Goal: Information Seeking & Learning: Learn about a topic

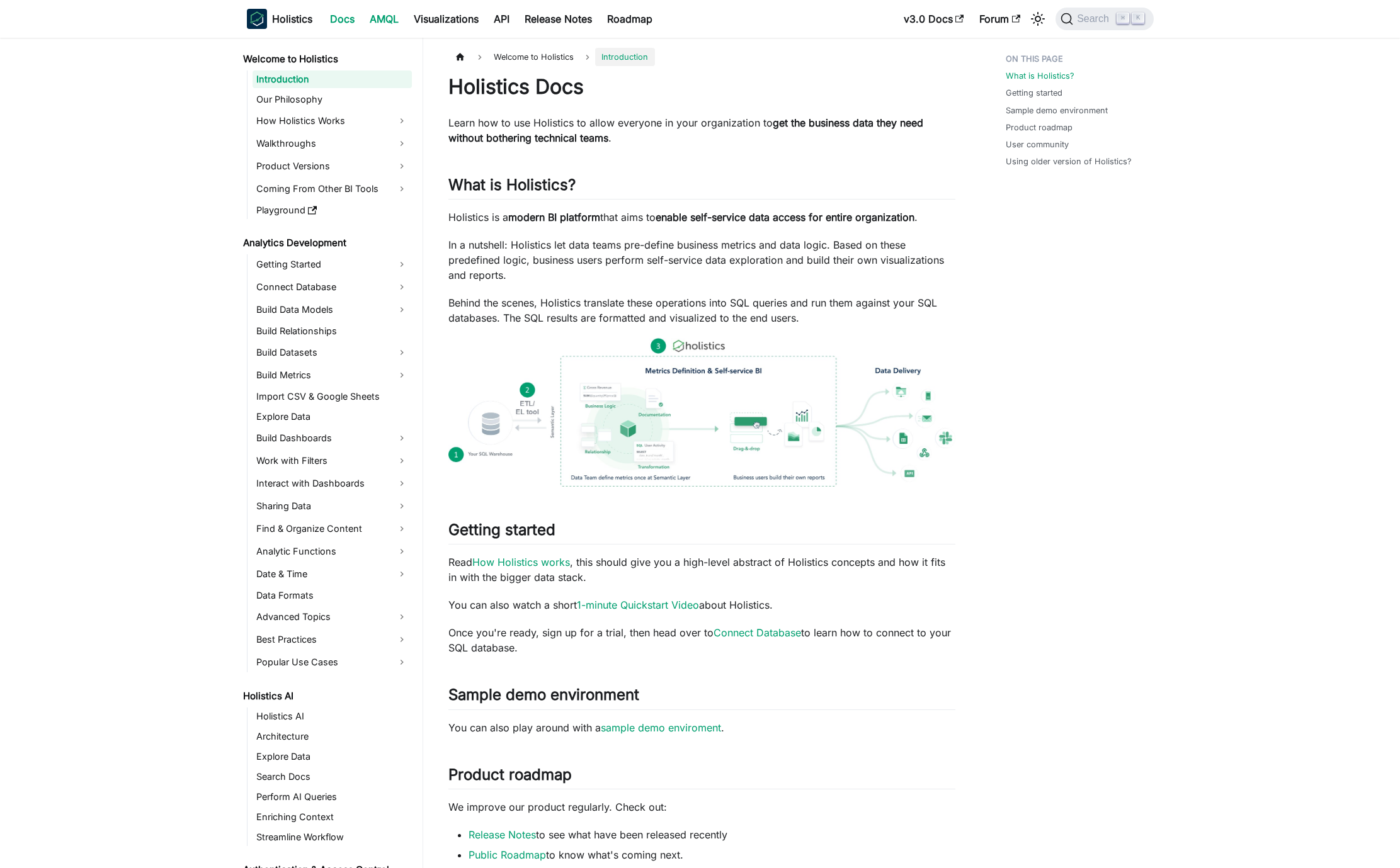
click at [394, 18] on link "AMQL" at bounding box center [384, 18] width 44 height 20
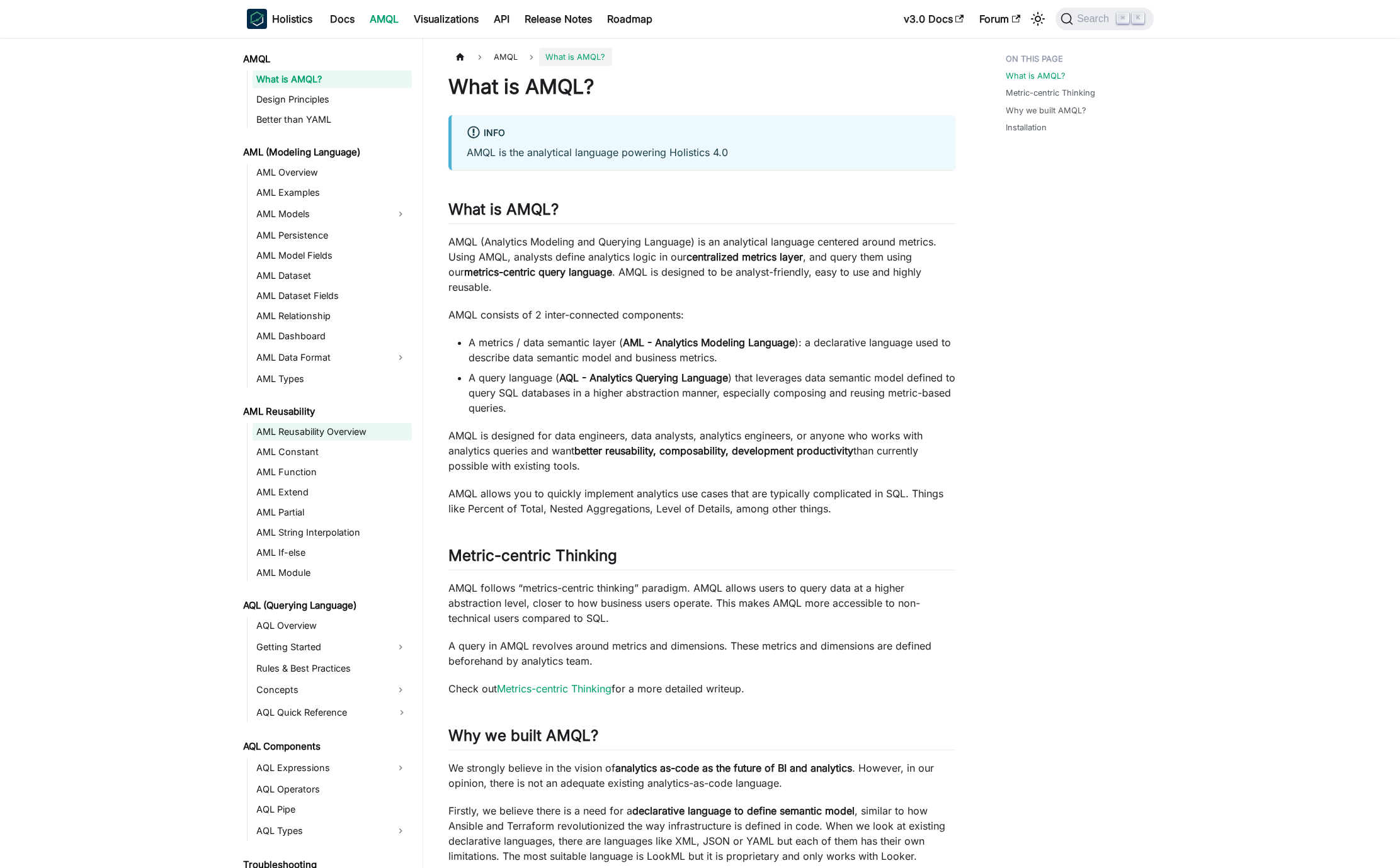
click at [333, 433] on link "AML Reusability Overview" at bounding box center [332, 432] width 159 height 18
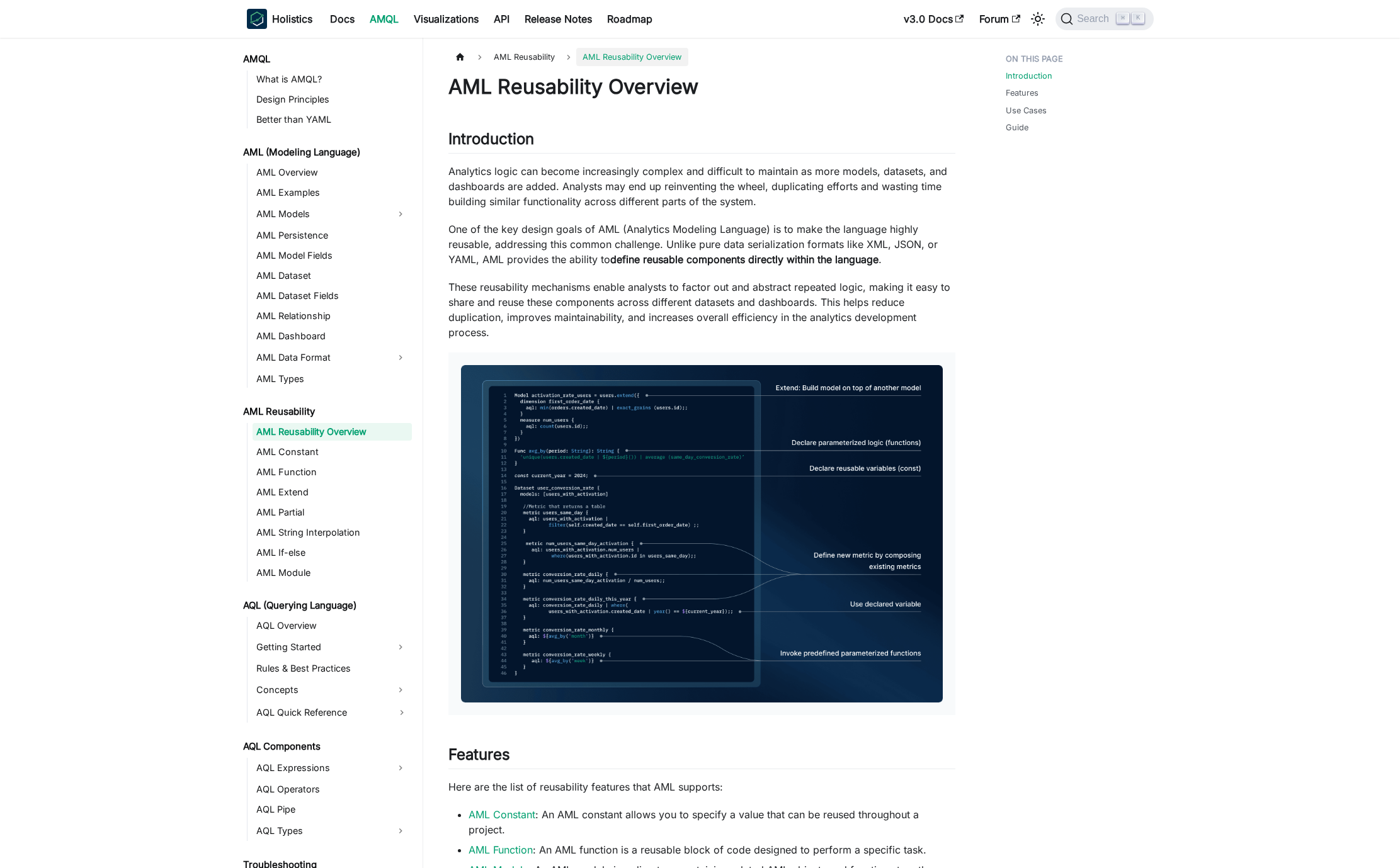
scroll to position [527, 0]
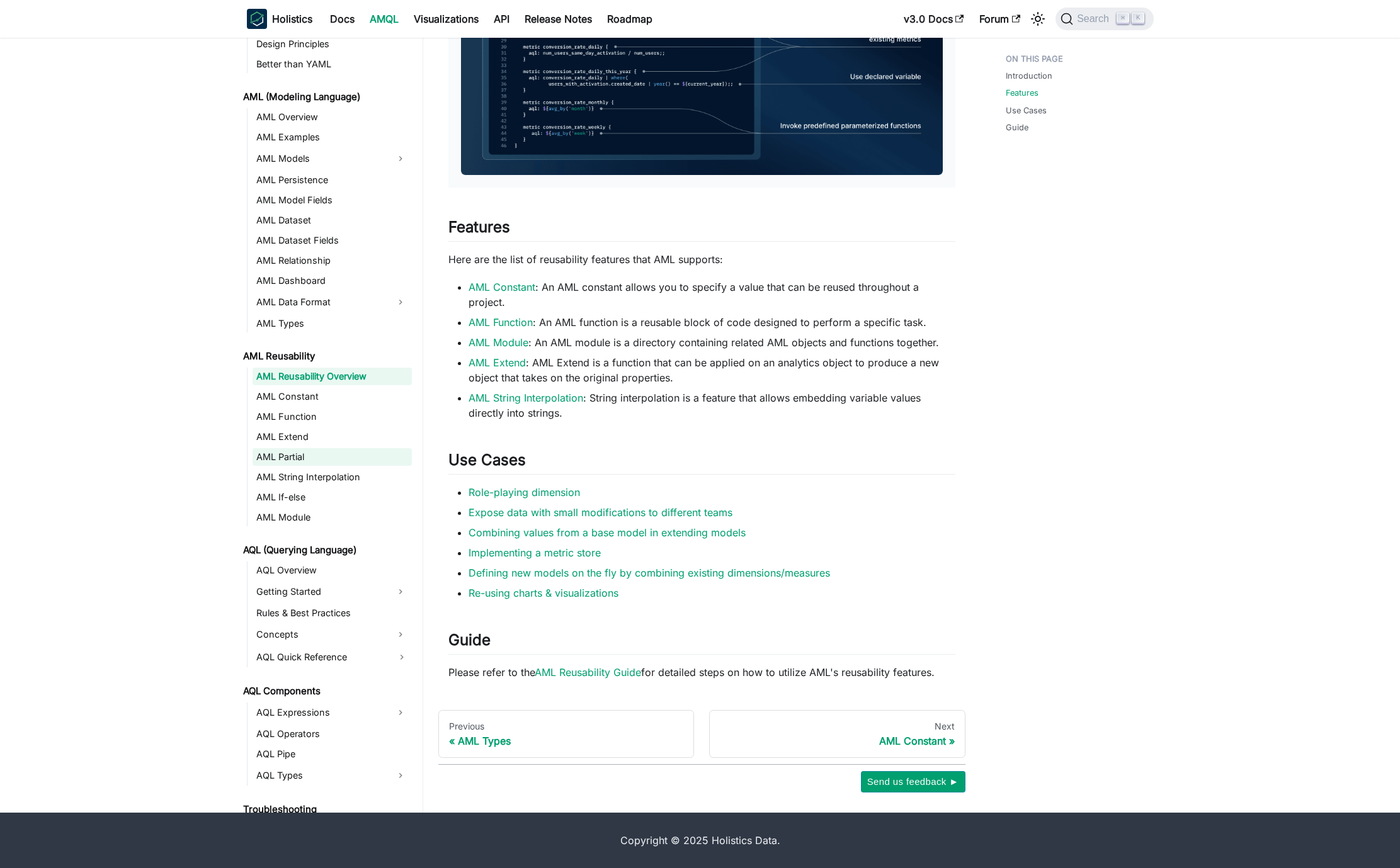
click at [310, 463] on link "AML Partial" at bounding box center [332, 457] width 159 height 18
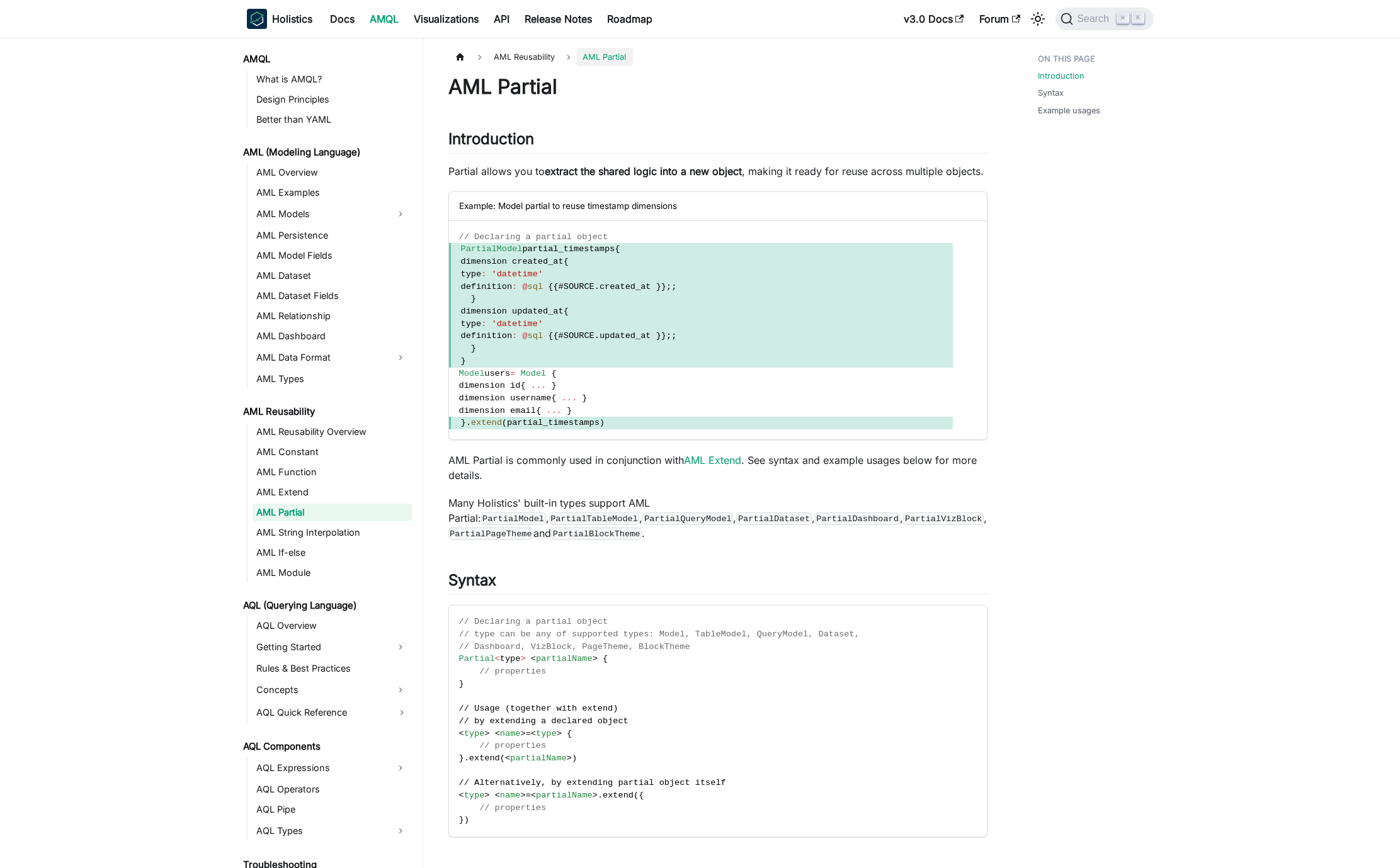
click at [1013, 313] on div "Introduction Syntax Example usages" at bounding box center [1111, 816] width 196 height 1536
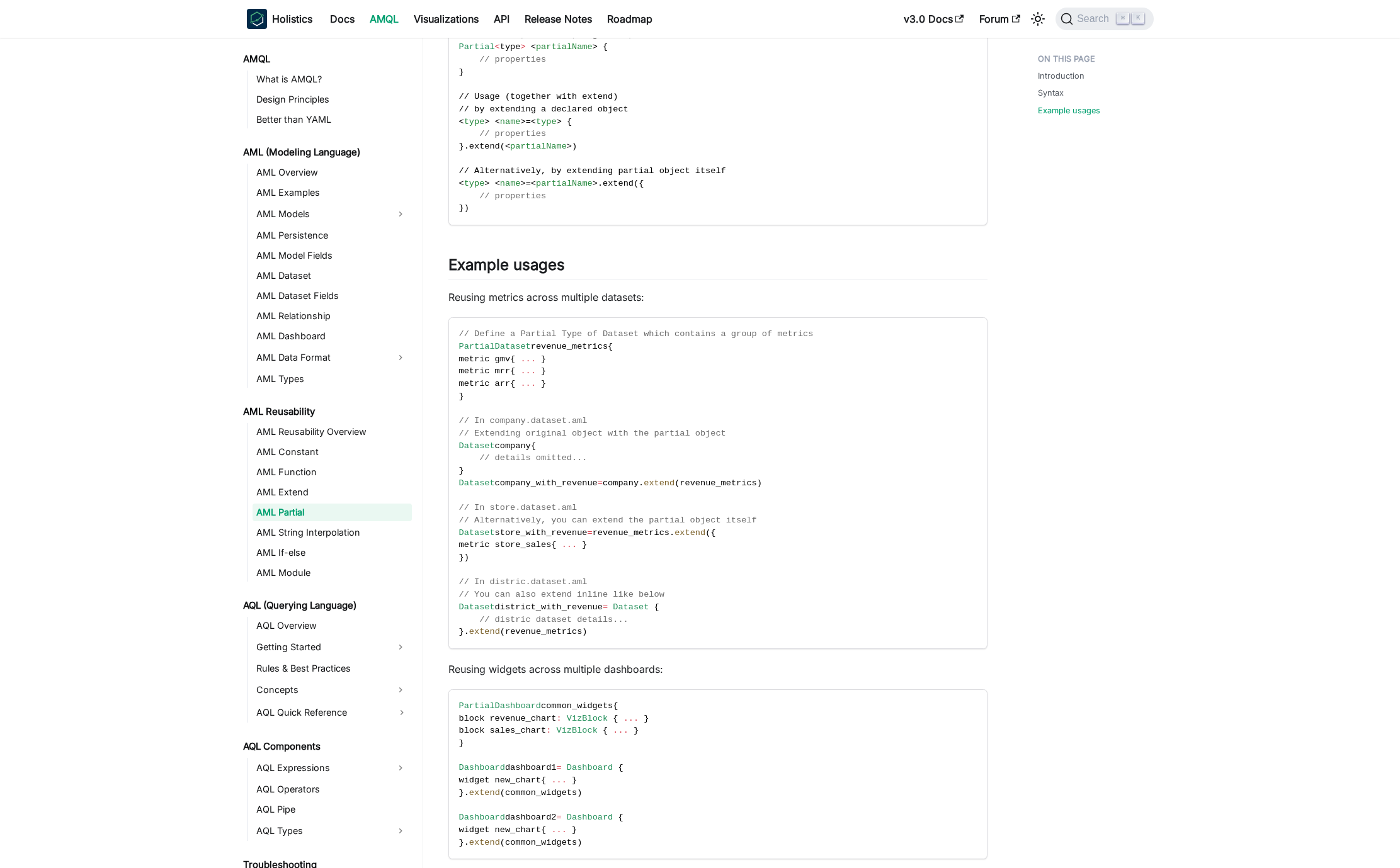
scroll to position [673, 0]
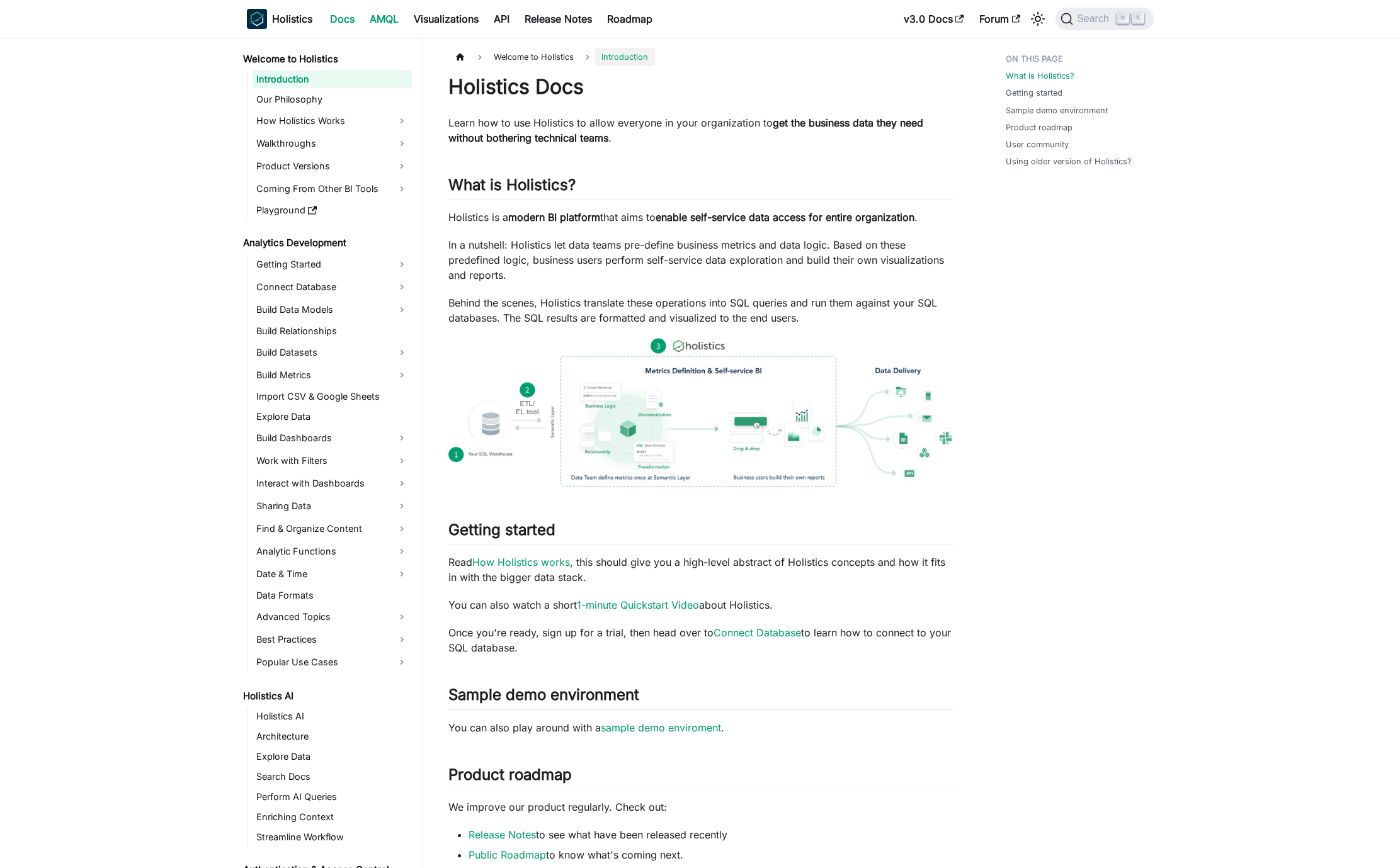
click at [382, 20] on link "AMQL" at bounding box center [384, 18] width 44 height 20
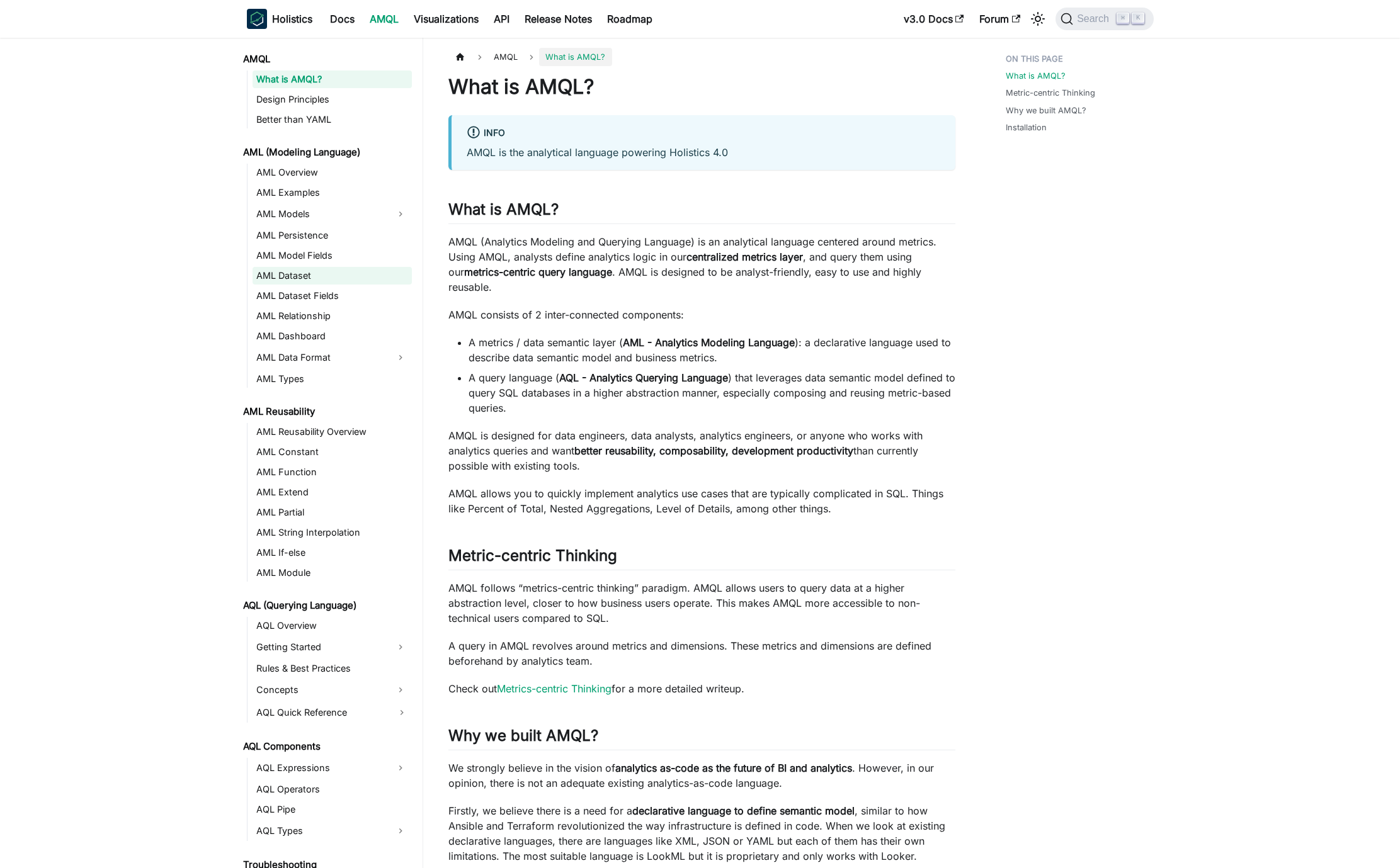
click at [316, 276] on link "AML Dataset" at bounding box center [332, 275] width 159 height 18
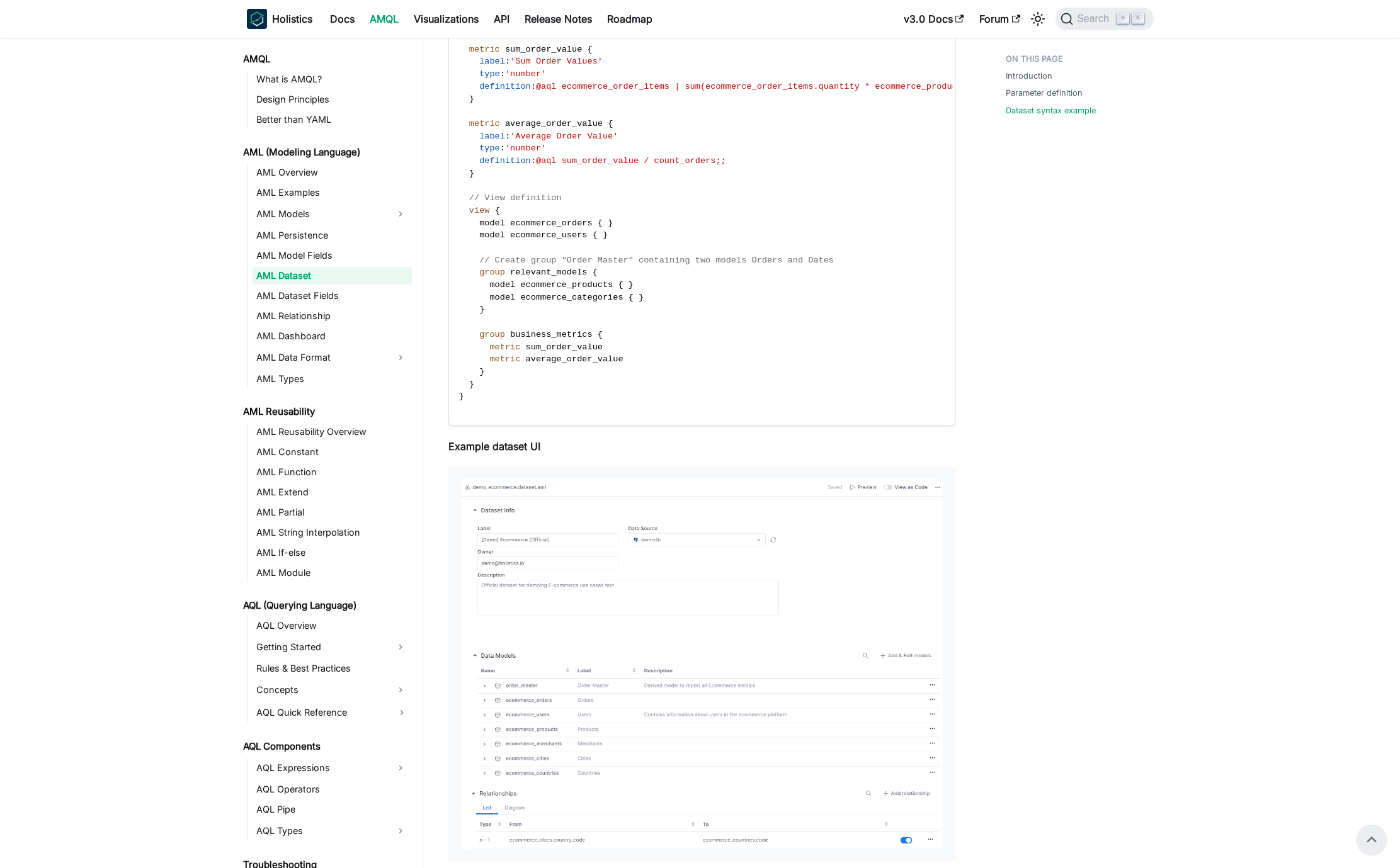
scroll to position [1491, 0]
click at [314, 516] on link "AML Partial" at bounding box center [332, 513] width 159 height 18
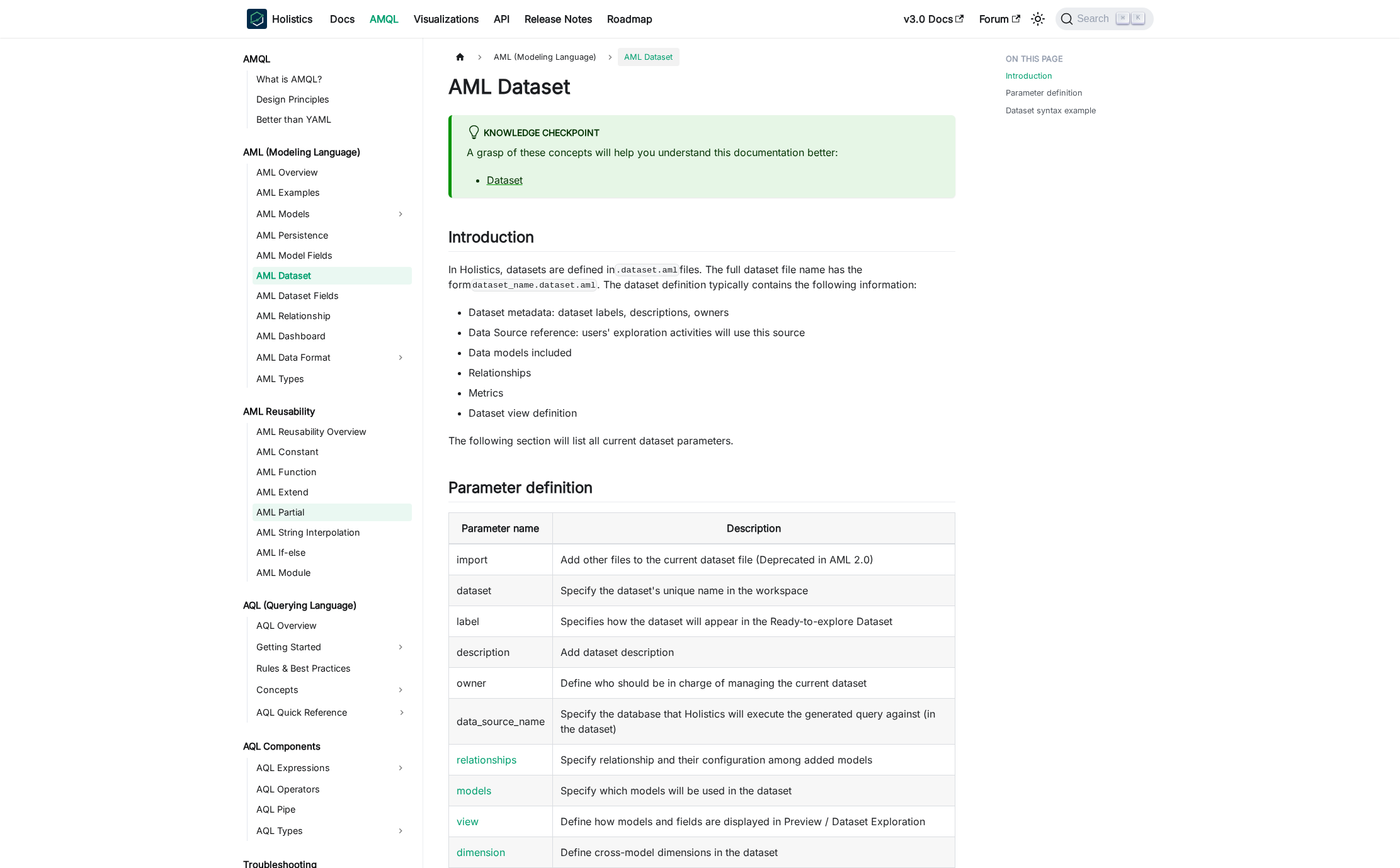
click at [358, 513] on link "AML Partial" at bounding box center [332, 513] width 159 height 18
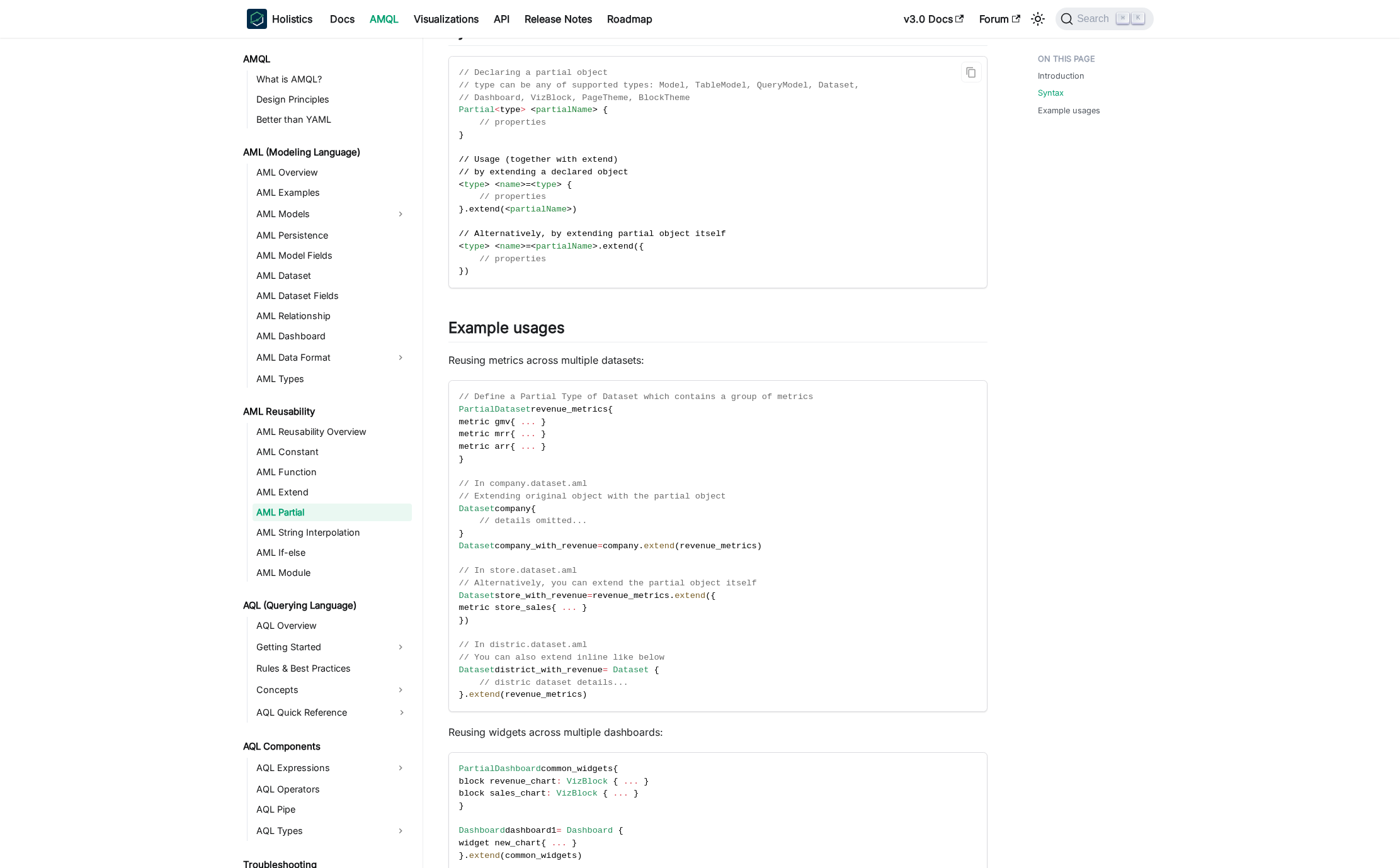
scroll to position [742, 0]
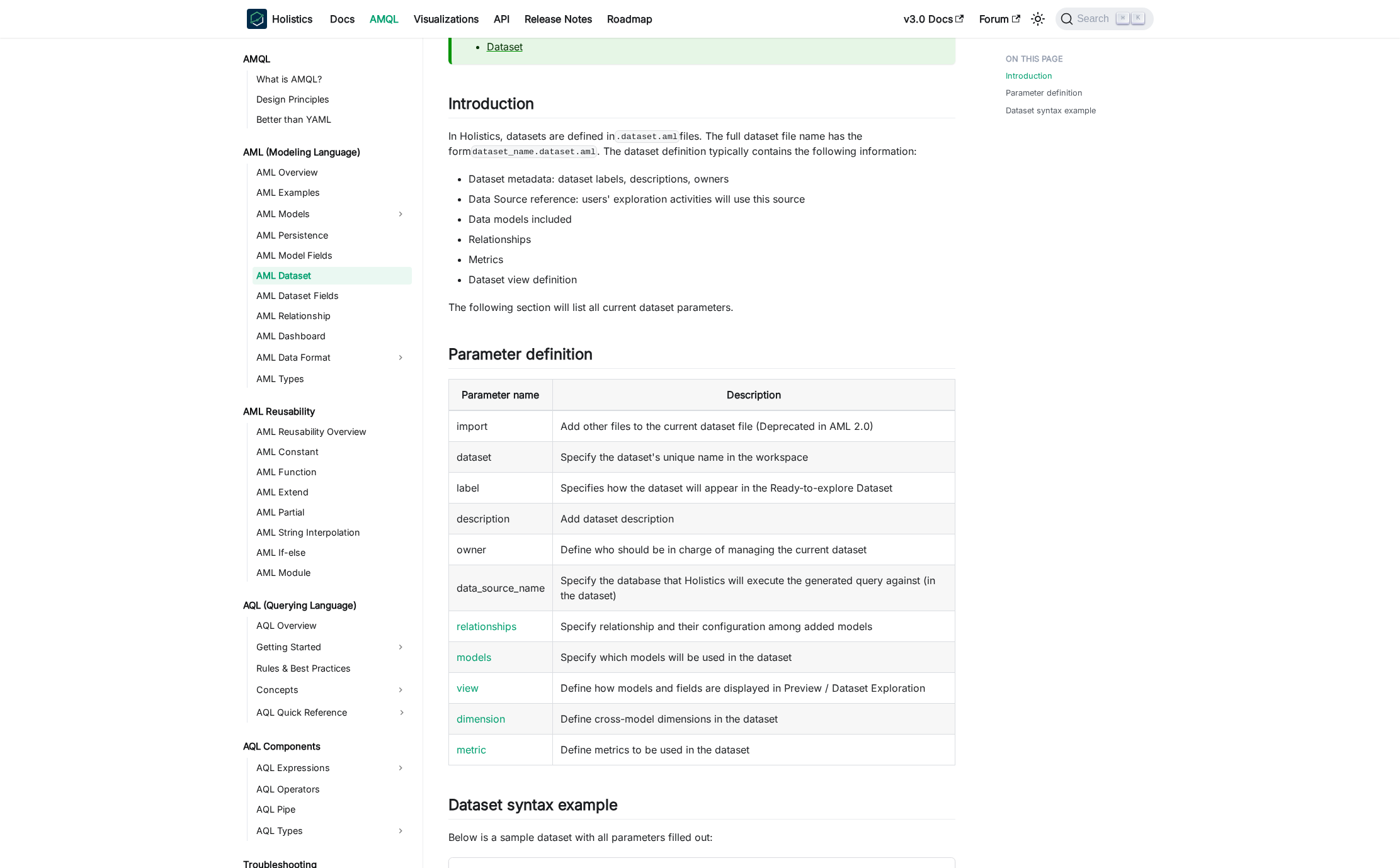
scroll to position [159, 0]
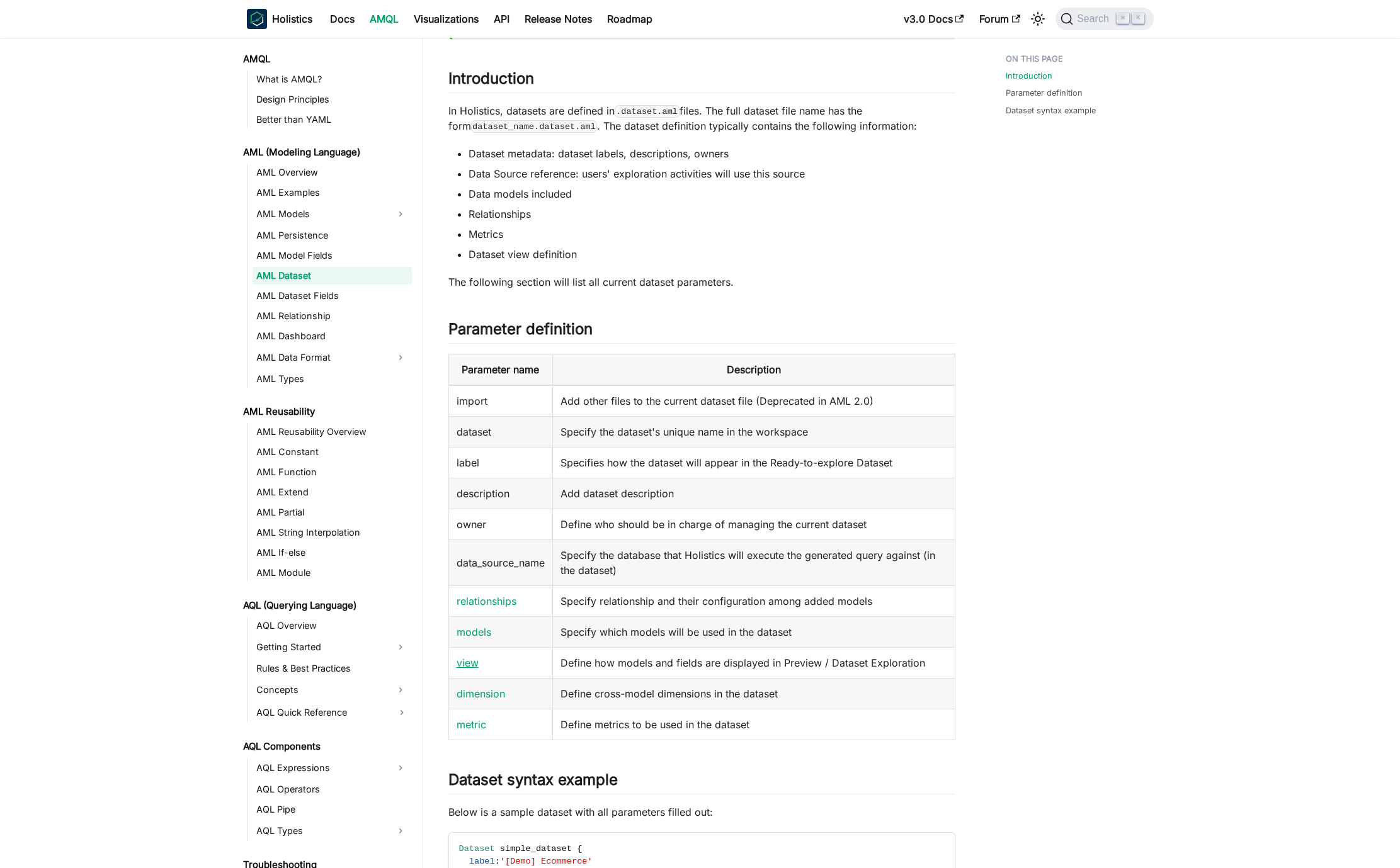
click at [469, 667] on link "view" at bounding box center [468, 662] width 22 height 12
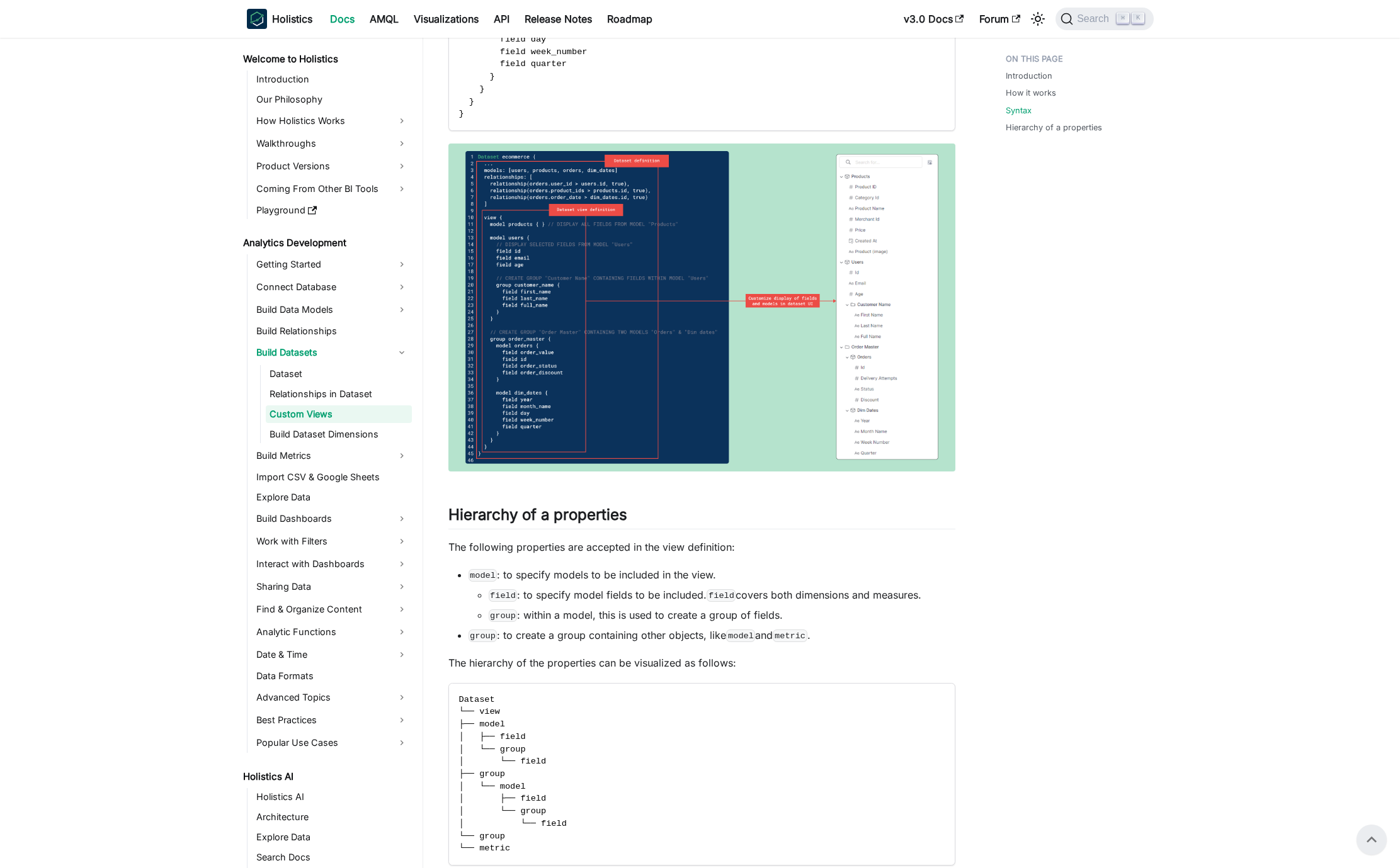
scroll to position [2200, 0]
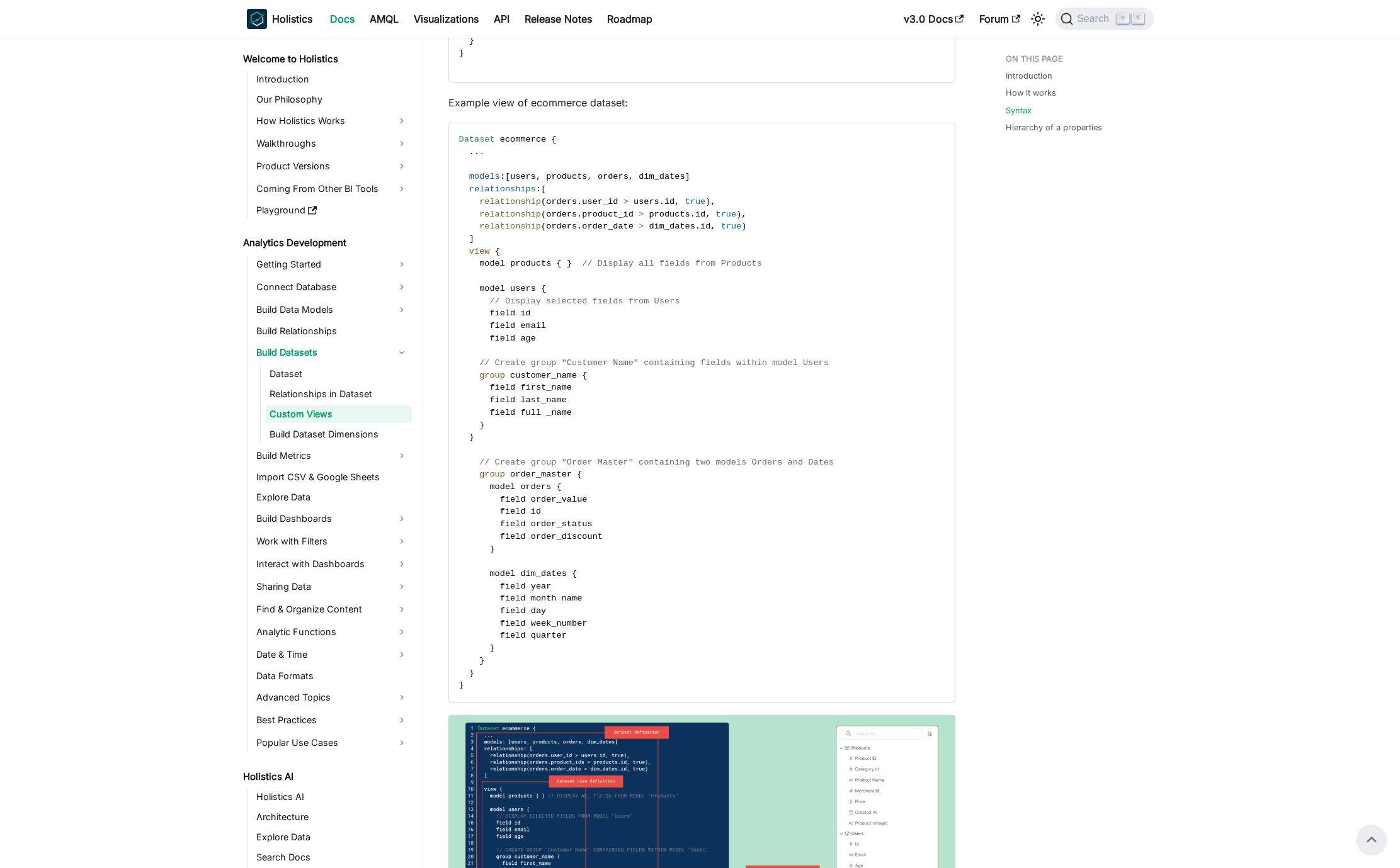
drag, startPoint x: 1100, startPoint y: 759, endPoint x: 1105, endPoint y: 763, distance: 6.4
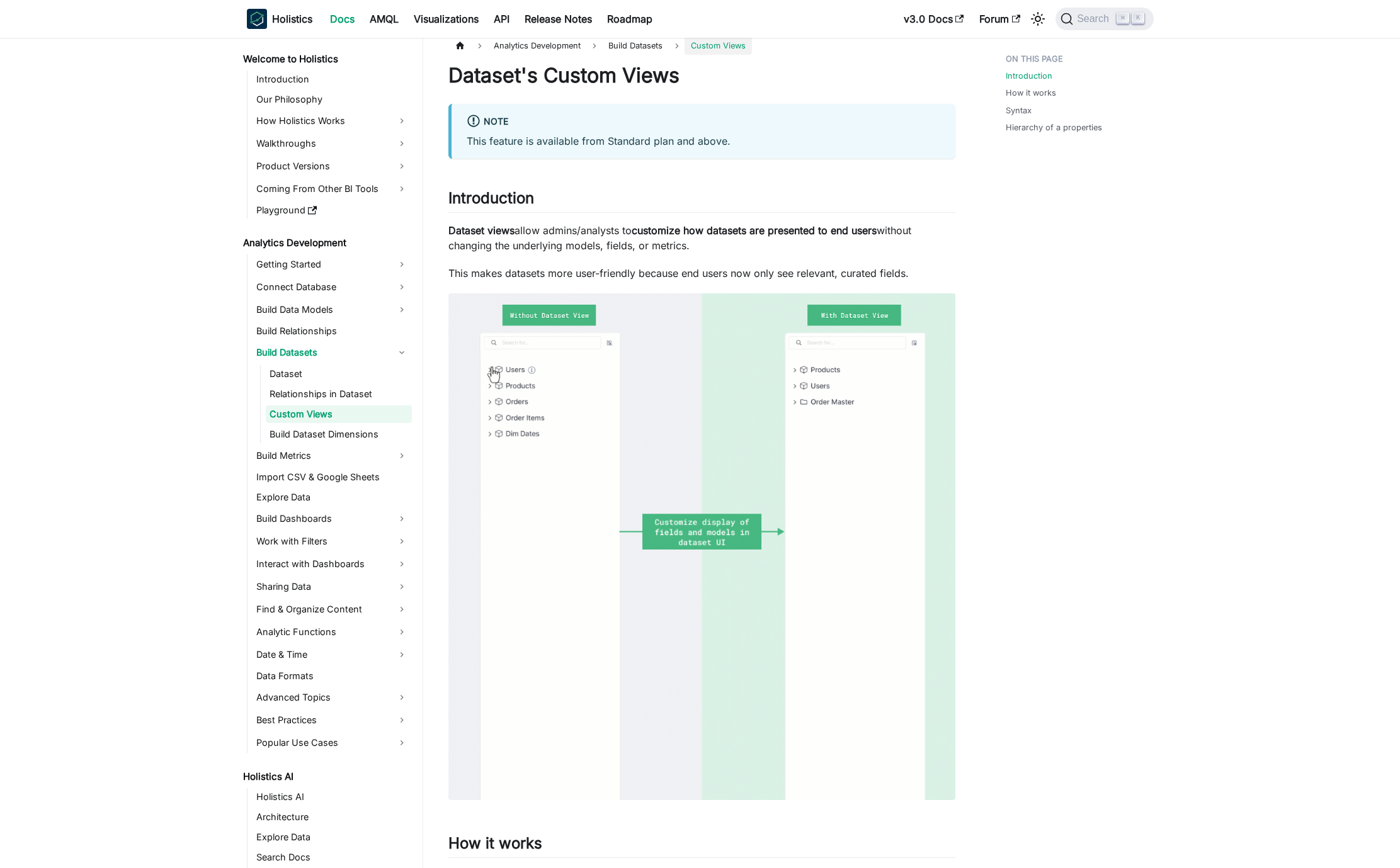
scroll to position [0, 0]
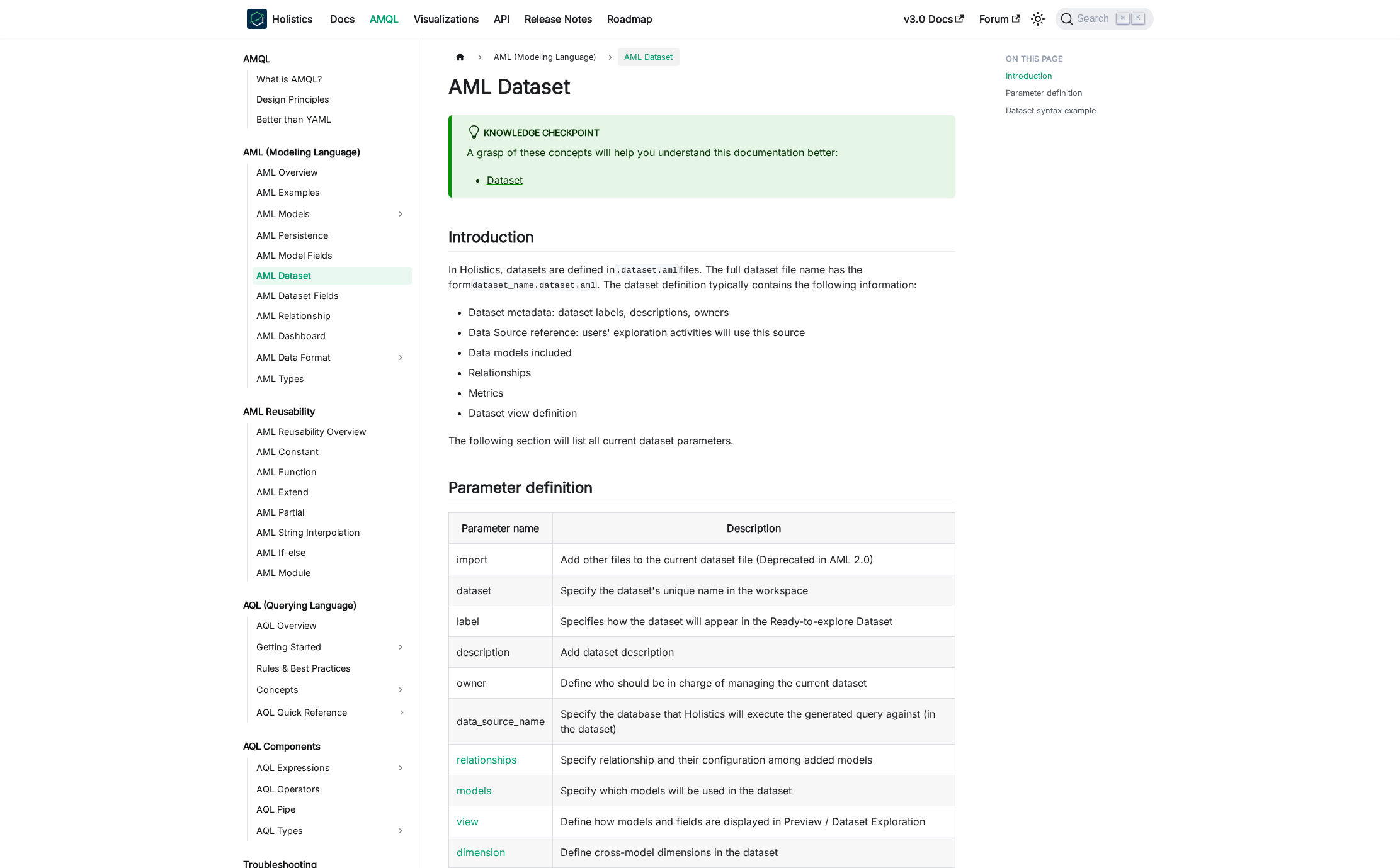
scroll to position [159, 0]
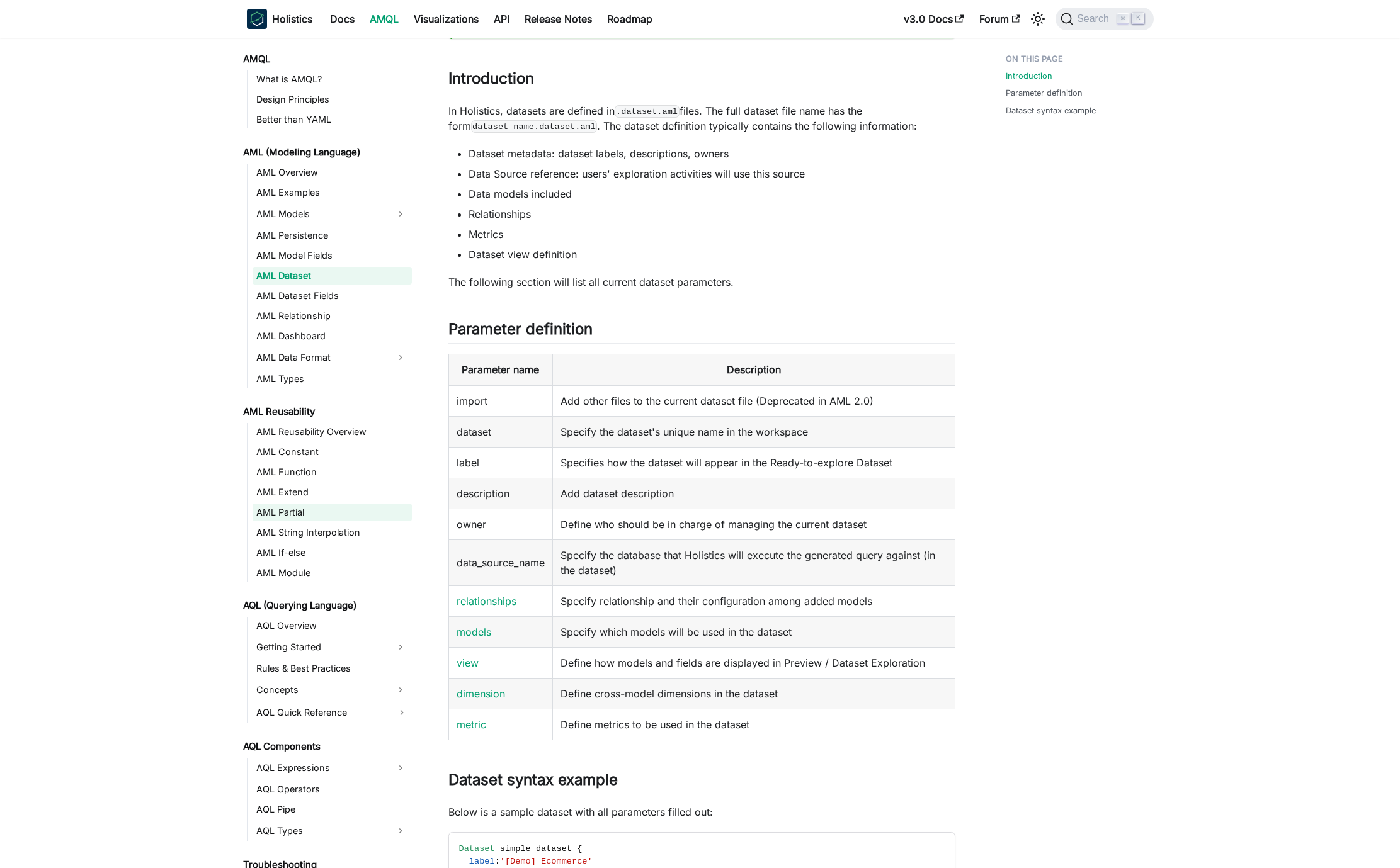
click at [322, 507] on link "AML Partial" at bounding box center [332, 513] width 159 height 18
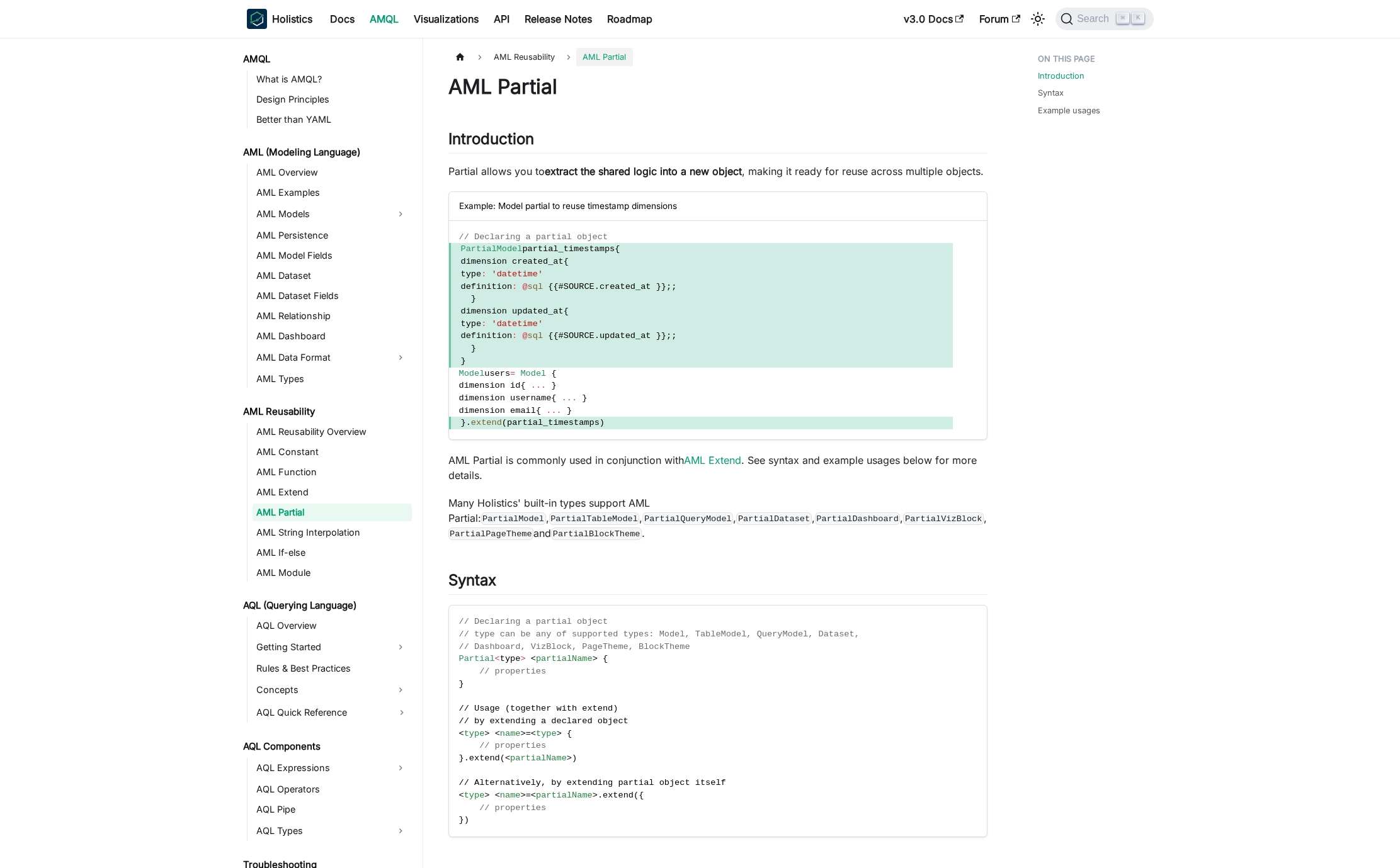
click at [1064, 629] on div "Introduction Syntax Example usages" at bounding box center [1111, 816] width 196 height 1536
click at [899, 715] on code "// Declaring a partial object // type can be any of supported types: Model, Tab…" at bounding box center [701, 721] width 504 height 231
